Goal: Complete application form

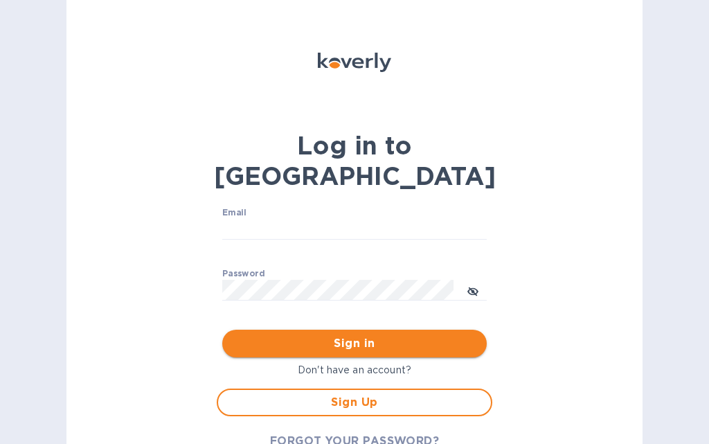
type input "[EMAIL_ADDRESS][DOMAIN_NAME]"
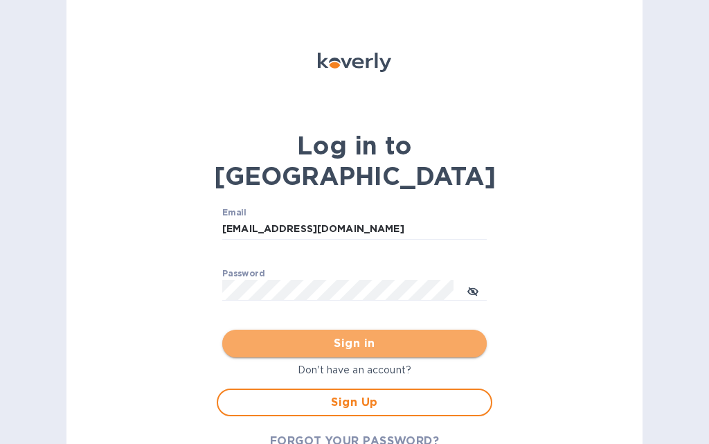
click at [366, 335] on span "Sign in" at bounding box center [354, 343] width 242 height 17
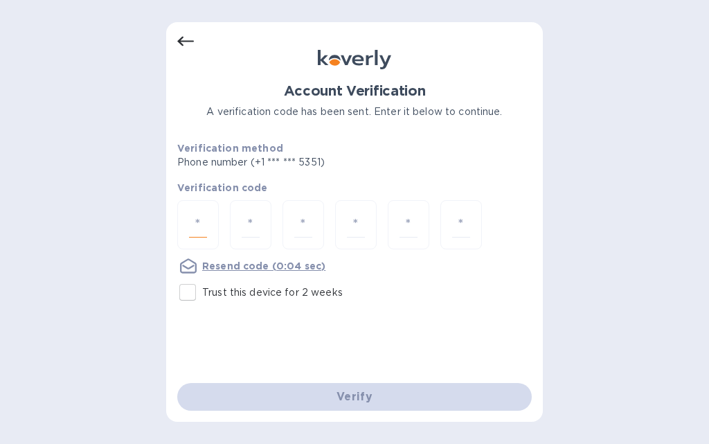
click at [192, 223] on input "number" at bounding box center [198, 225] width 18 height 26
type input "2"
type input "8"
type input "3"
type input "2"
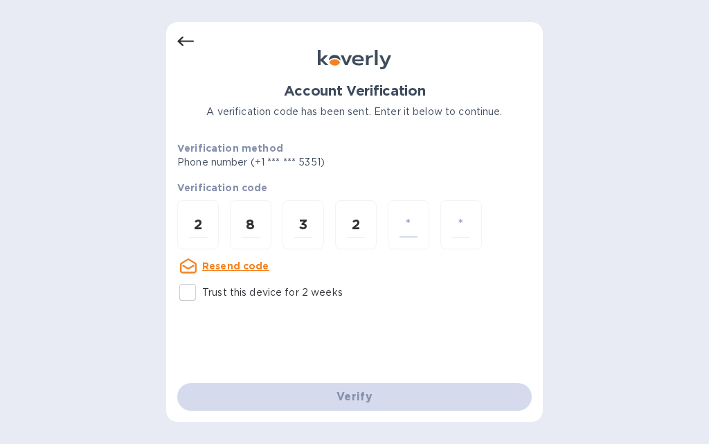
type input "2"
type input "3"
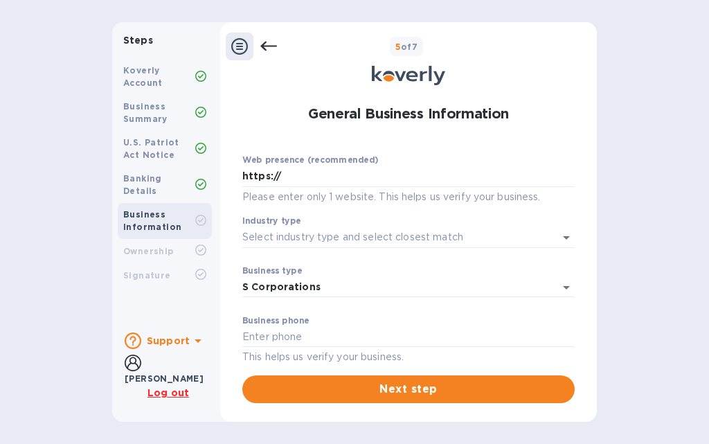
scroll to position [201, 0]
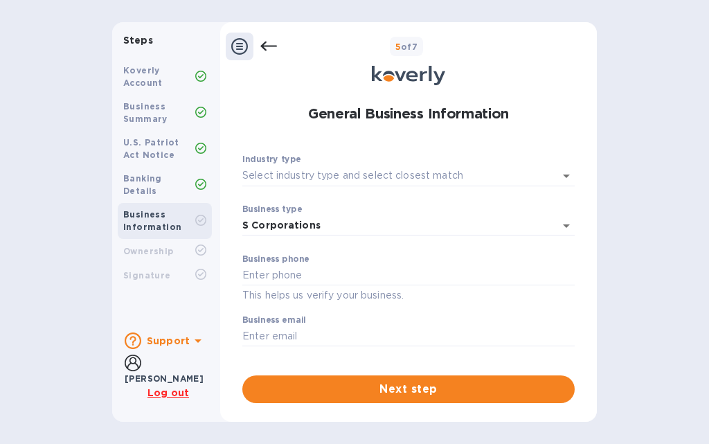
click at [161, 373] on b "[PERSON_NAME]" at bounding box center [164, 378] width 79 height 10
click at [191, 341] on icon at bounding box center [198, 340] width 17 height 17
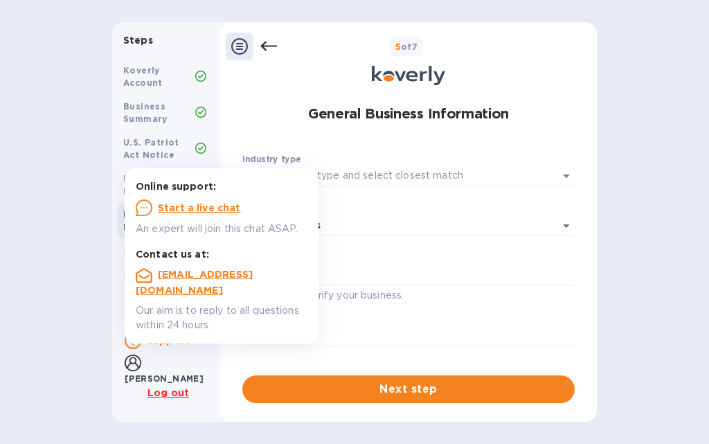
click at [191, 341] on icon at bounding box center [198, 340] width 17 height 17
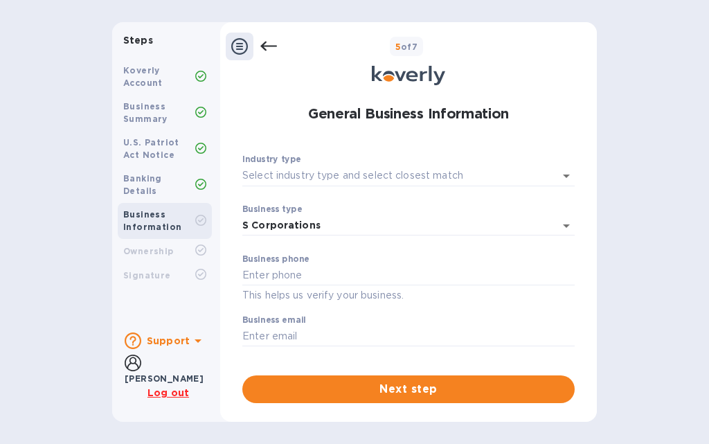
click at [191, 341] on icon at bounding box center [198, 340] width 17 height 17
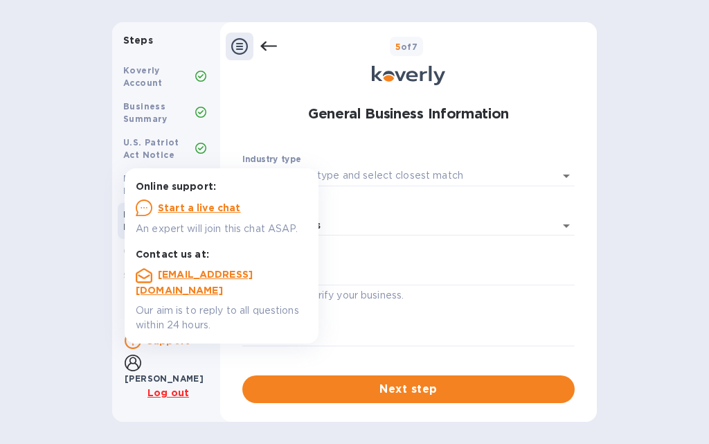
click at [191, 341] on icon at bounding box center [198, 340] width 17 height 17
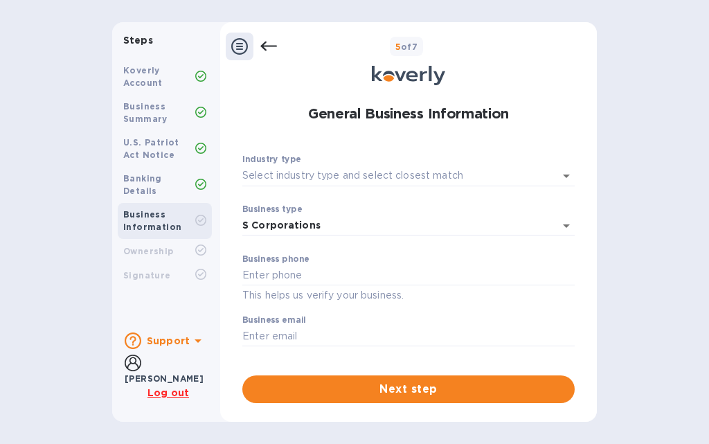
scroll to position [132, 0]
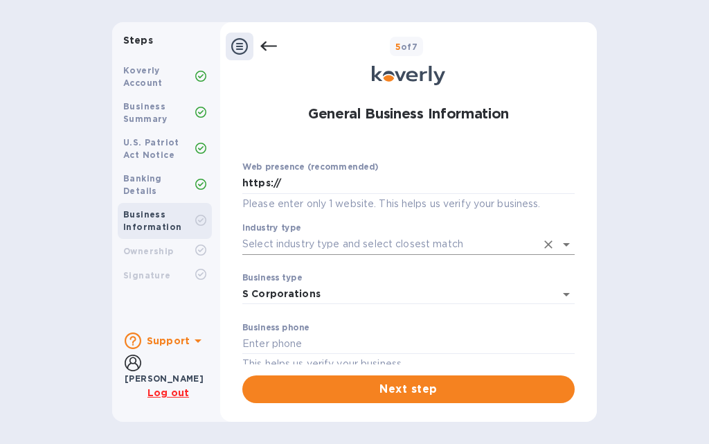
click at [560, 239] on icon "Open" at bounding box center [566, 244] width 17 height 17
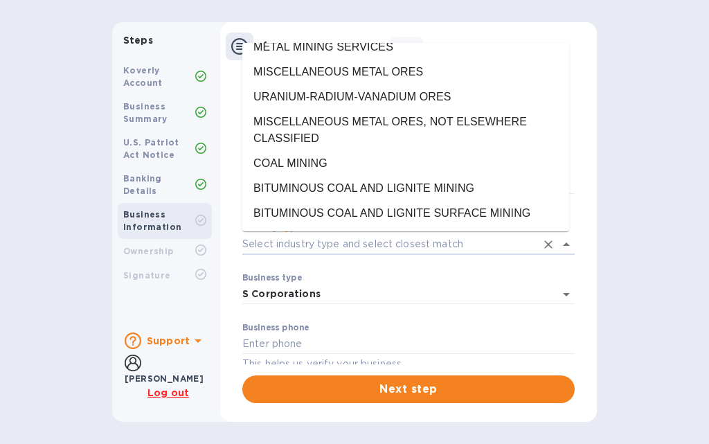
scroll to position [2978, 0]
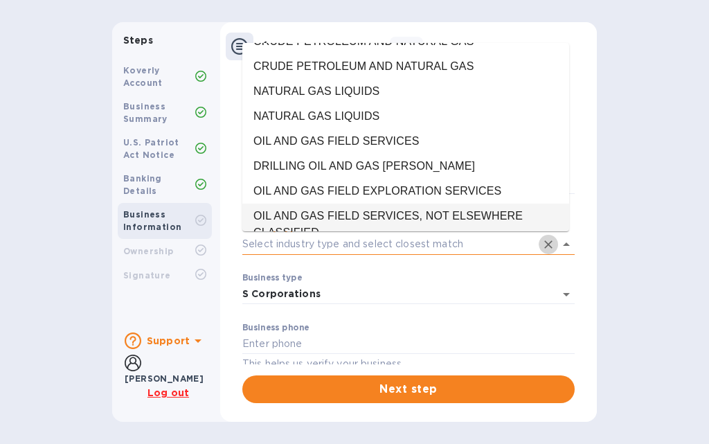
click at [546, 240] on icon "Clear" at bounding box center [549, 245] width 14 height 14
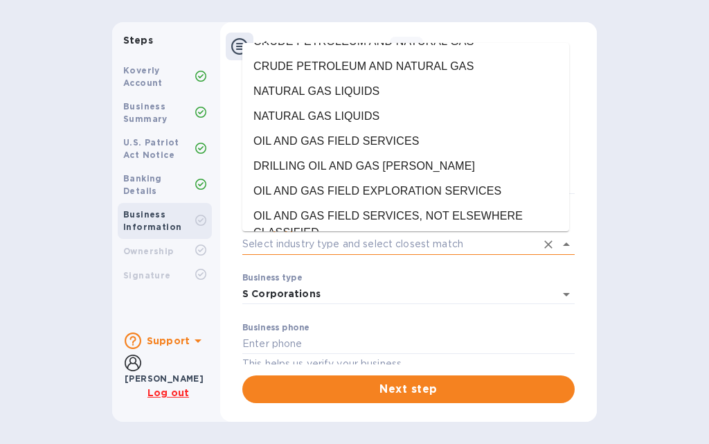
scroll to position [0, 0]
